Goal: Task Accomplishment & Management: Complete application form

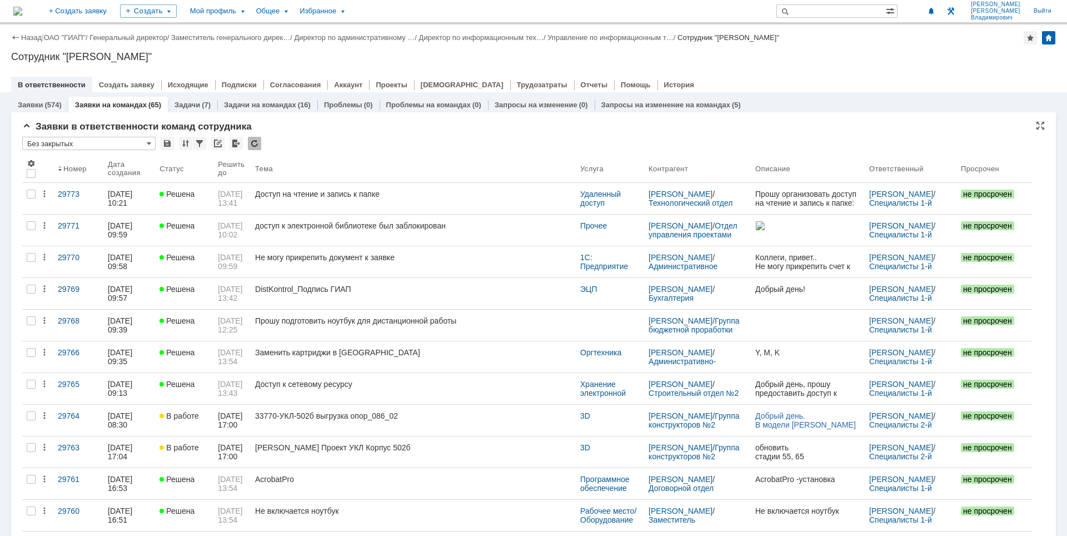
click at [880, 56] on div "Сотрудник "[PERSON_NAME]"" at bounding box center [533, 56] width 1045 height 11
click at [198, 106] on div "Задачи (7)" at bounding box center [193, 104] width 36 height 7
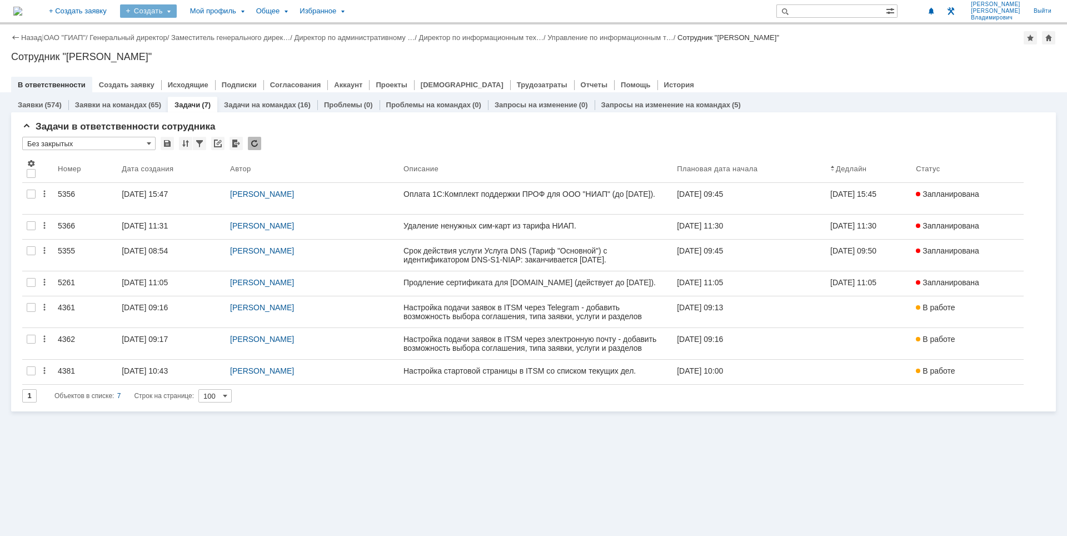
click at [177, 9] on div "Создать" at bounding box center [148, 10] width 57 height 13
click at [201, 34] on link "Задача" at bounding box center [164, 33] width 84 height 13
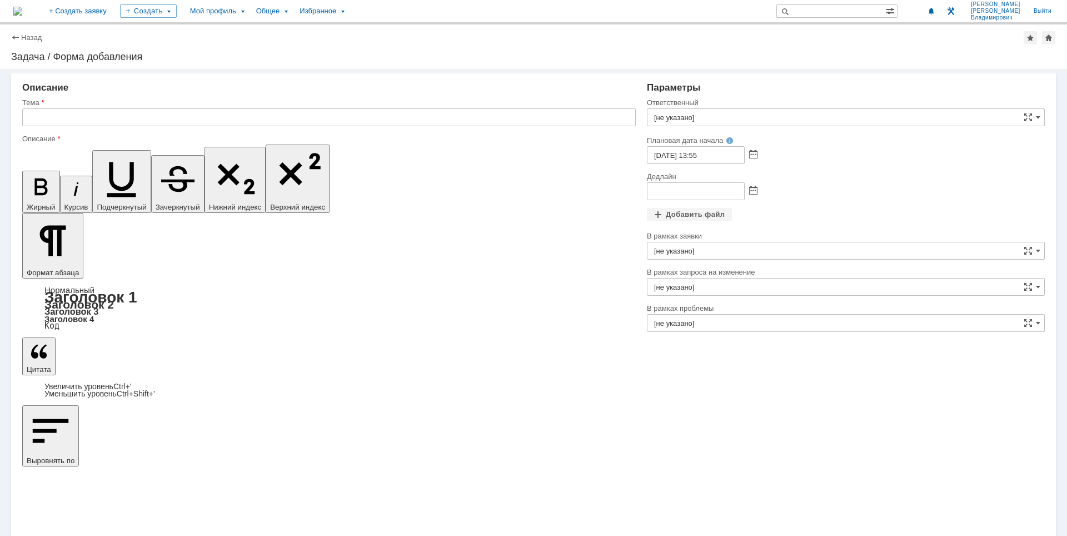
click at [361, 118] on input "text" at bounding box center [329, 117] width 614 height 18
type input "Продление антивируса DrWEB"
click at [748, 114] on input "[не указано]" at bounding box center [846, 117] width 398 height 18
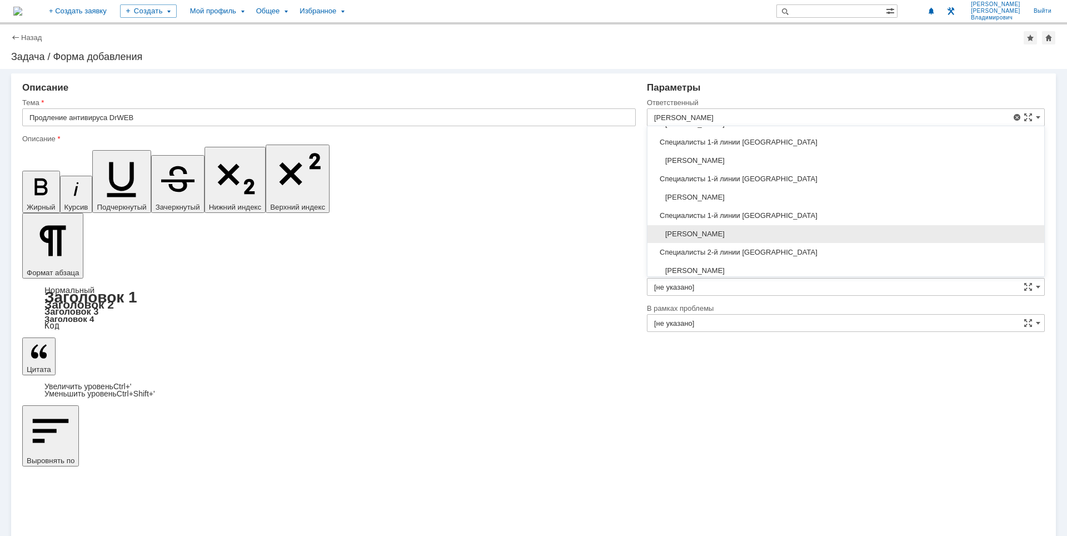
click at [779, 230] on span "[PERSON_NAME]" at bounding box center [846, 234] width 384 height 9
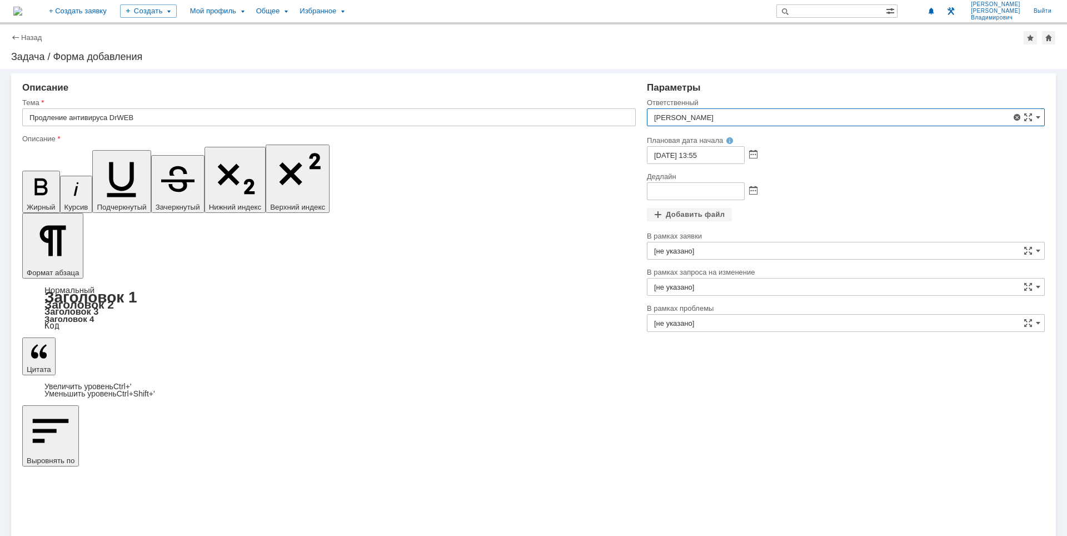
type input "[PERSON_NAME]"
click at [753, 155] on span at bounding box center [753, 155] width 8 height 9
click at [683, 222] on div "14" at bounding box center [683, 220] width 11 height 9
click at [703, 158] on input "[DATE] 13:55" at bounding box center [696, 155] width 98 height 18
click at [697, 155] on input "[DATE] 13:55" at bounding box center [696, 155] width 98 height 18
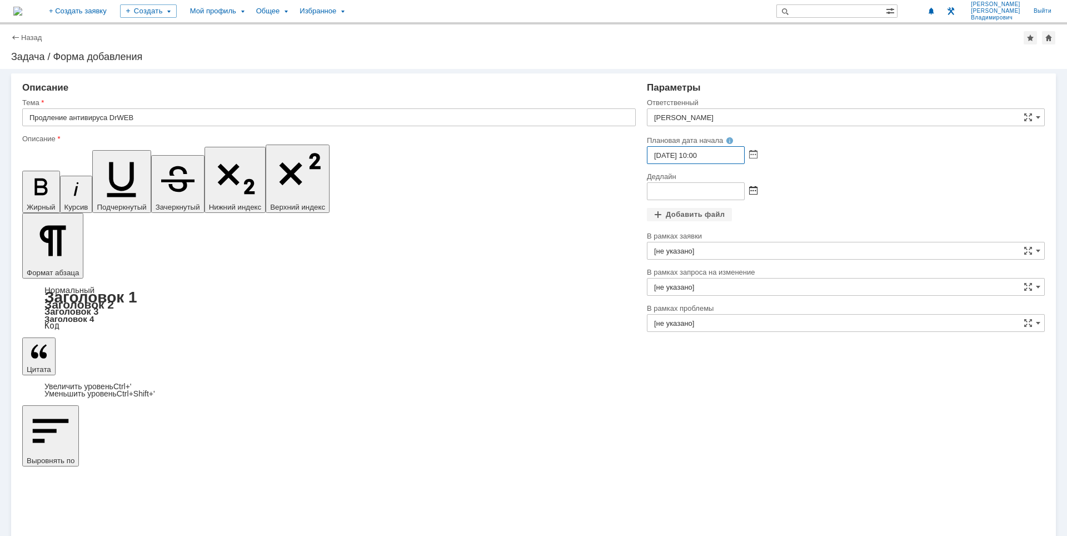
type input "[DATE] 10:00"
click at [751, 193] on span at bounding box center [753, 191] width 8 height 9
click at [682, 277] on div "28" at bounding box center [683, 277] width 11 height 9
click at [698, 190] on input "[DATE] 13:55" at bounding box center [696, 191] width 98 height 18
type input "[DATE] 15:00"
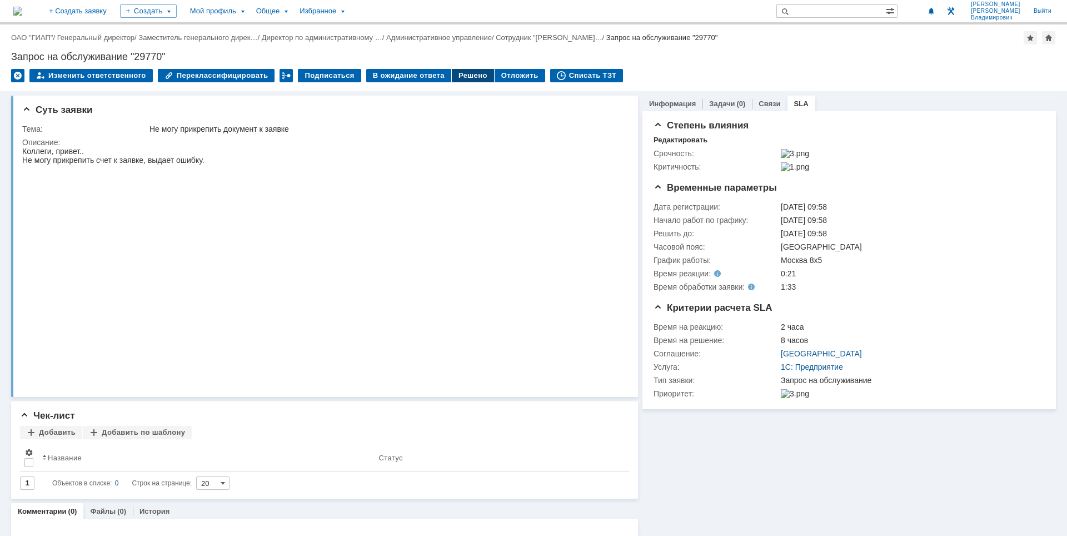
click at [468, 77] on div "Решено" at bounding box center [473, 75] width 42 height 13
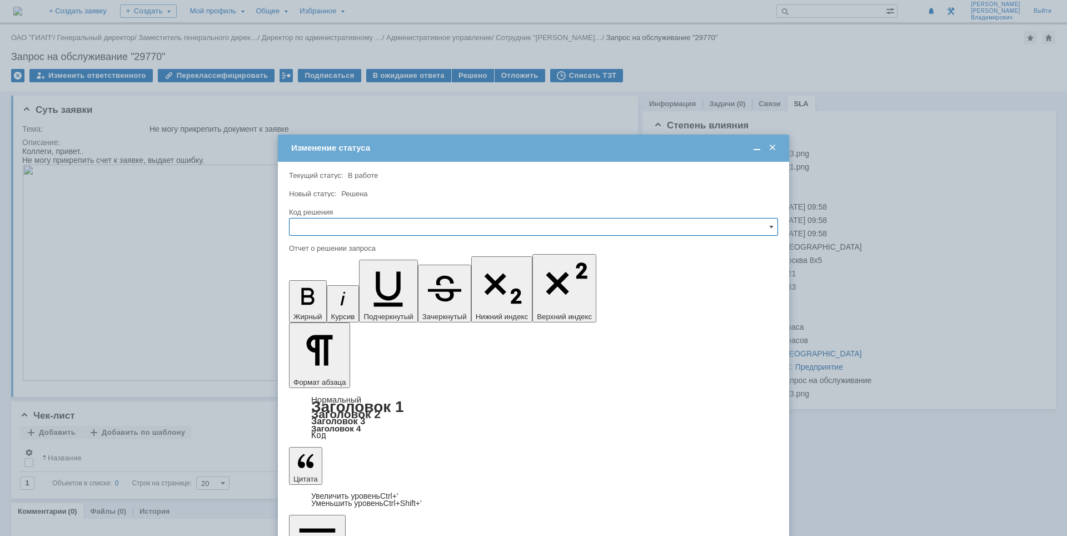
click at [391, 229] on input "text" at bounding box center [533, 227] width 489 height 18
click at [371, 295] on div "Решено" at bounding box center [534, 302] width 488 height 18
type input "Решено"
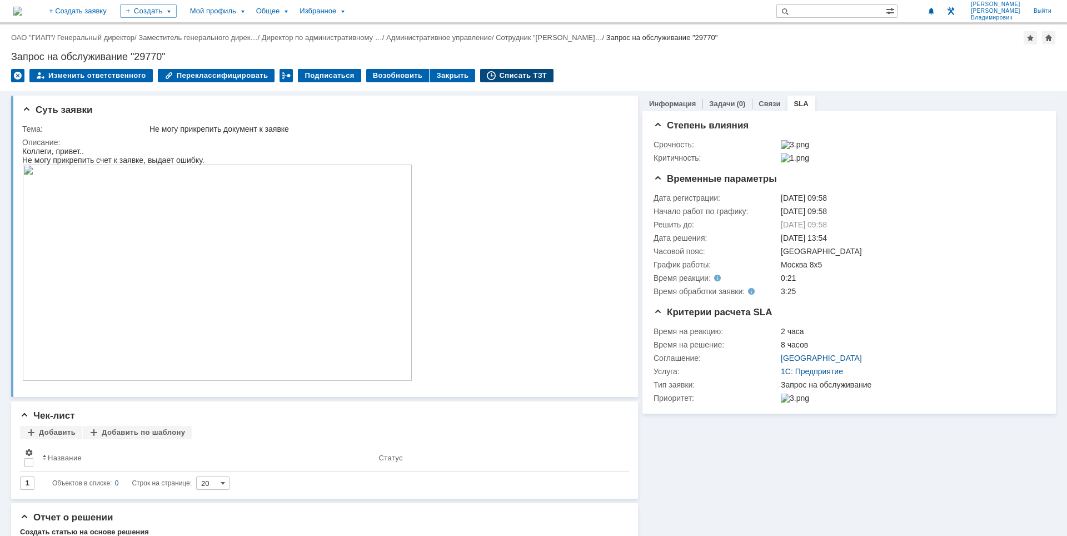
click at [511, 77] on div "Списать ТЗТ" at bounding box center [516, 75] width 73 height 13
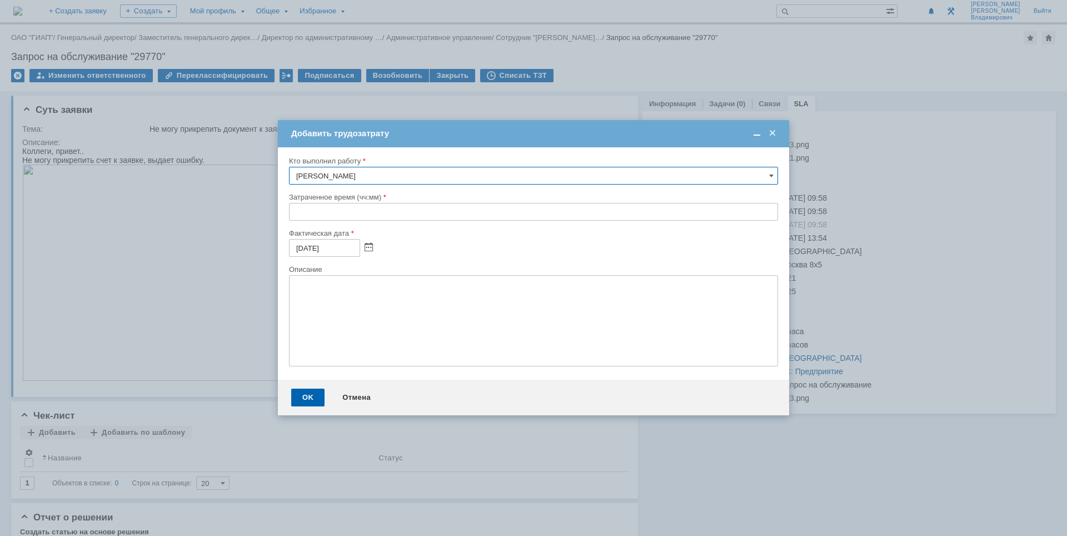
click at [294, 219] on input "text" at bounding box center [533, 212] width 489 height 18
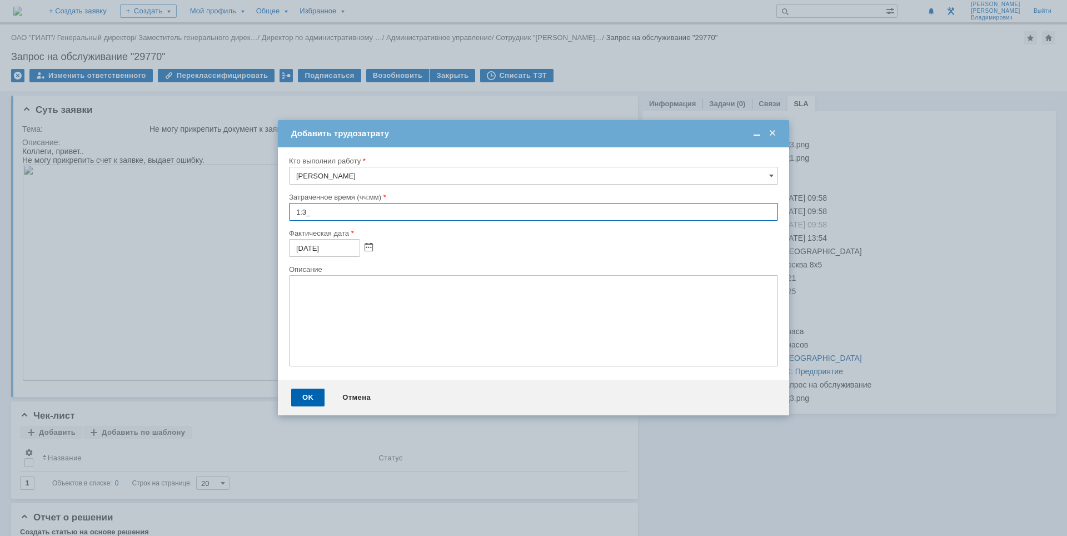
type input "1:30"
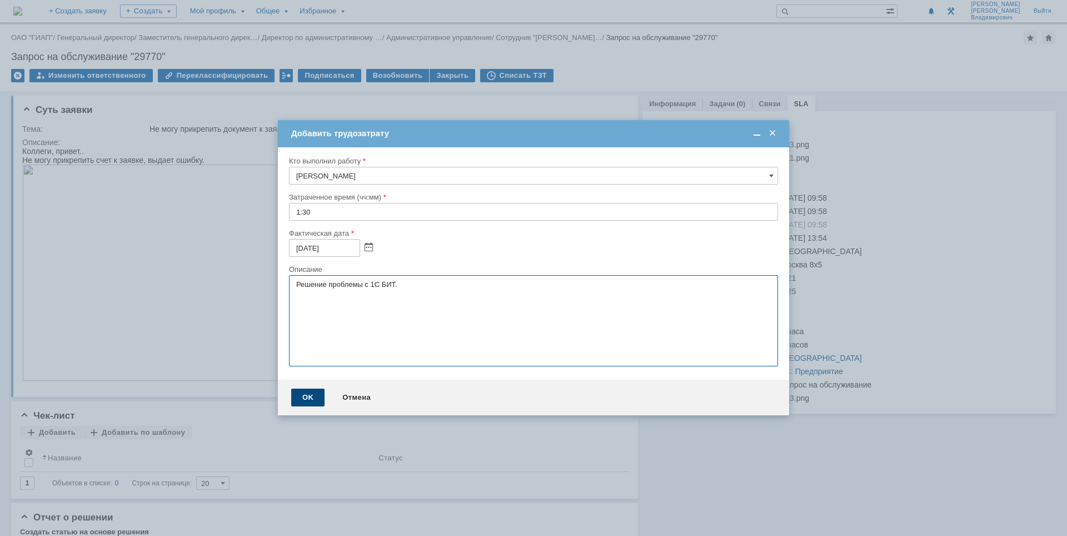
type textarea "Решение проблемы с 1С БИТ."
click at [295, 401] on div "OK" at bounding box center [307, 398] width 33 height 18
